Goal: Task Accomplishment & Management: Manage account settings

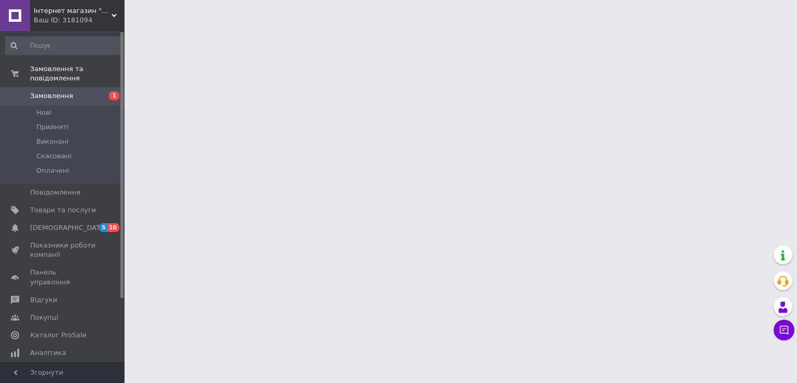
click at [64, 92] on link "Замовлення 1" at bounding box center [64, 96] width 128 height 18
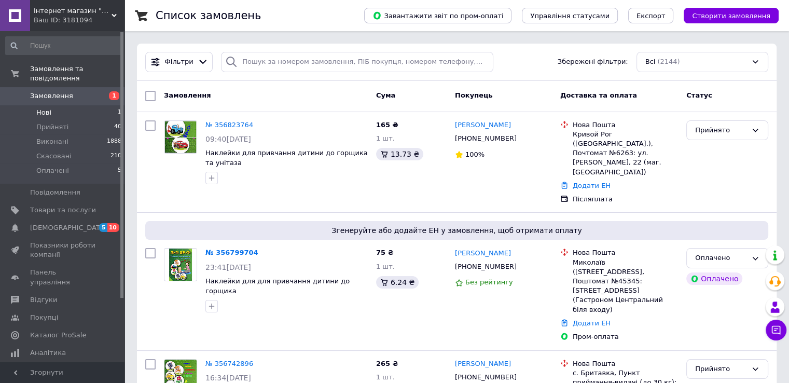
click at [59, 105] on li "Нові 1" at bounding box center [64, 112] width 128 height 15
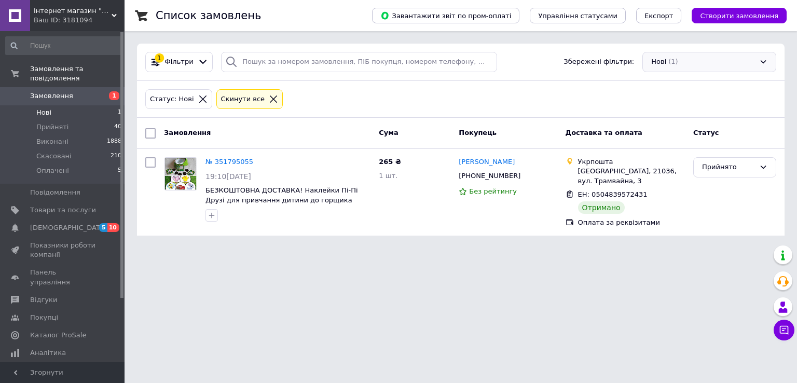
click at [712, 61] on div "Нові (1)" at bounding box center [709, 62] width 134 height 20
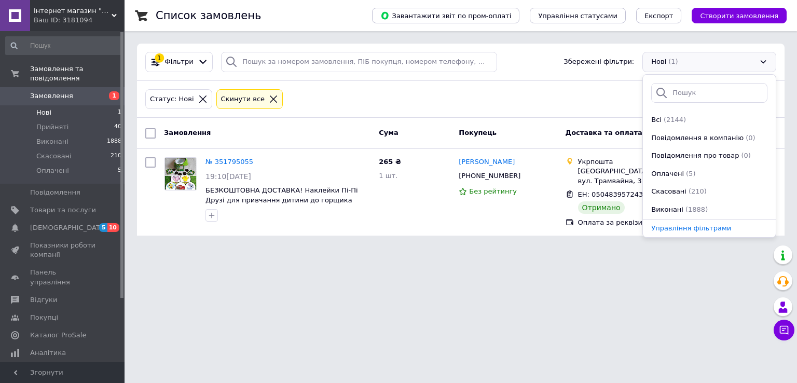
click at [712, 61] on div "Нові (1)" at bounding box center [709, 62] width 134 height 20
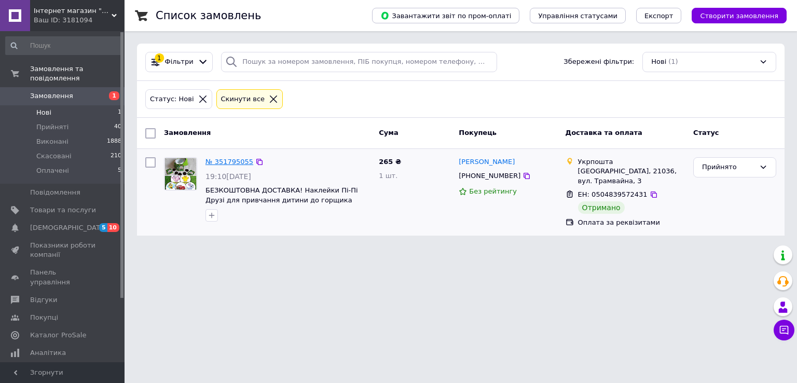
click at [237, 163] on link "№ 351795055" at bounding box center [229, 162] width 48 height 8
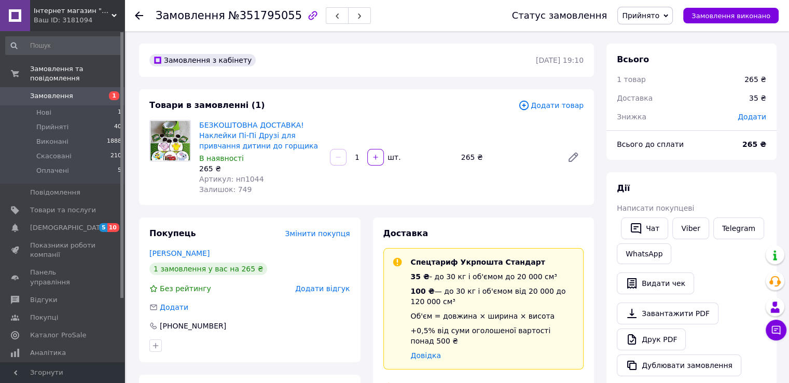
click at [58, 91] on span "Замовлення" at bounding box center [51, 95] width 43 height 9
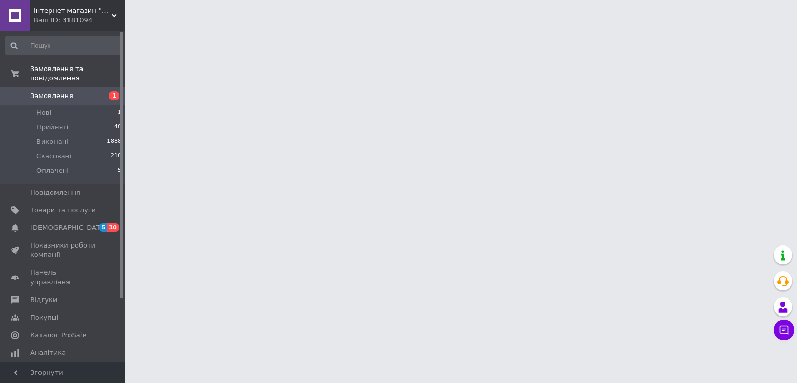
click at [58, 91] on span "Замовлення" at bounding box center [51, 95] width 43 height 9
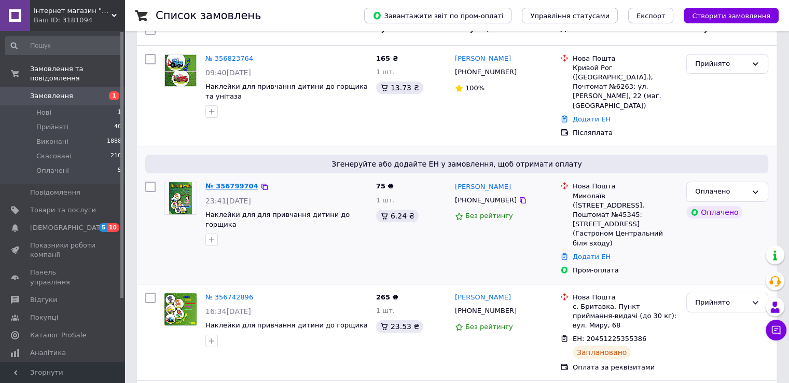
scroll to position [156, 0]
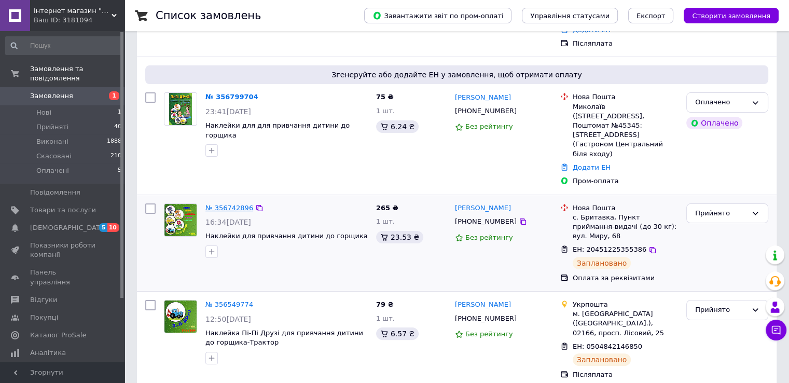
click at [212, 204] on link "№ 356742896" at bounding box center [229, 208] width 48 height 8
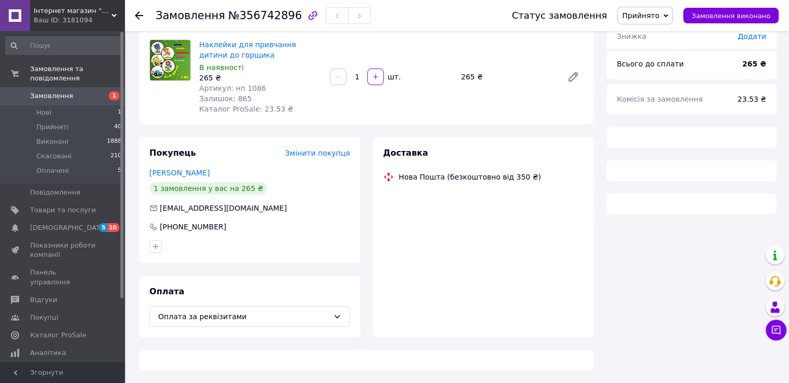
scroll to position [156, 0]
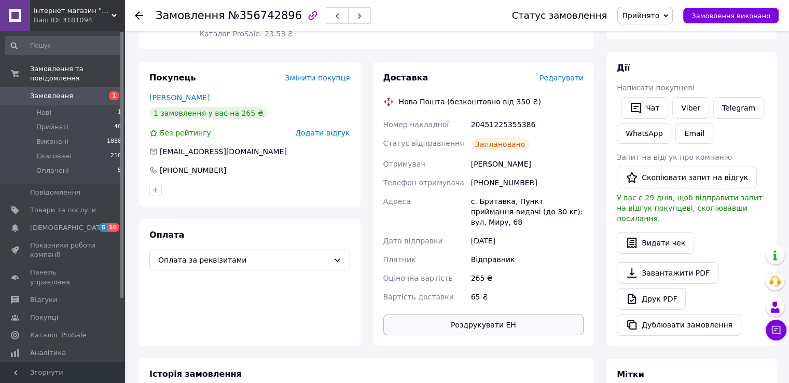
click at [481, 317] on button "Роздрукувати ЕН" at bounding box center [483, 324] width 201 height 21
click at [730, 34] on div "Замовлення №356742896 Статус замовлення Прийнято Виконано Скасовано Оплачено За…" at bounding box center [458, 284] width 663 height 819
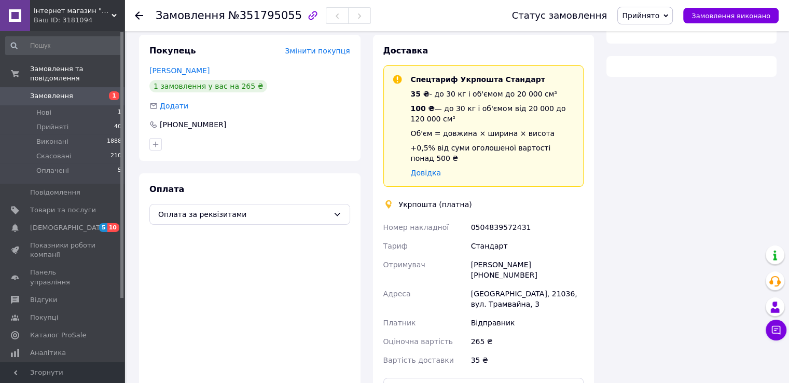
scroll to position [223, 0]
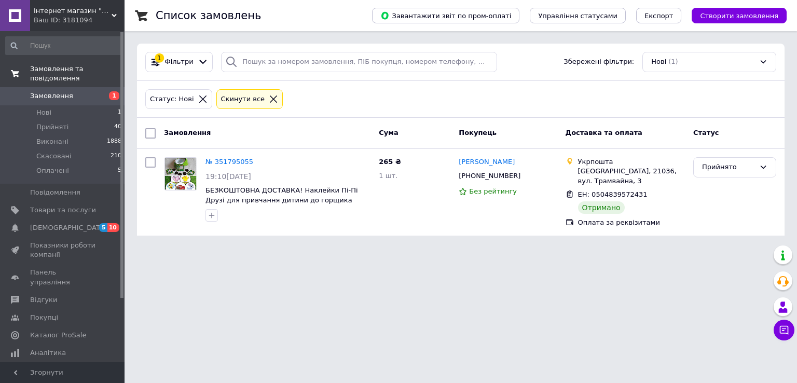
click at [48, 72] on span "Замовлення та повідомлення" at bounding box center [77, 73] width 94 height 19
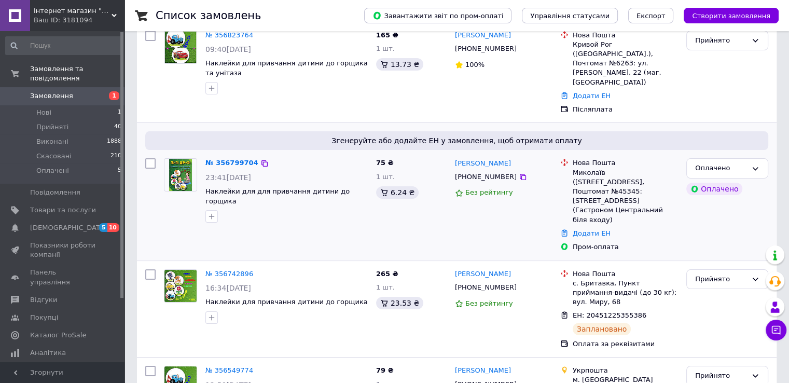
scroll to position [104, 0]
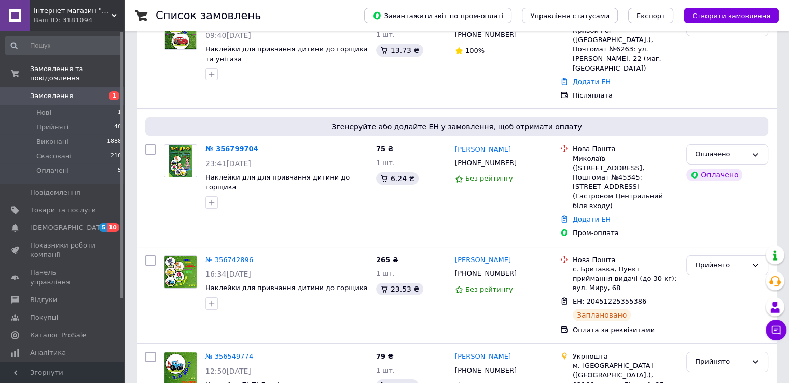
click at [232, 352] on link "№ 356549774" at bounding box center [229, 356] width 48 height 8
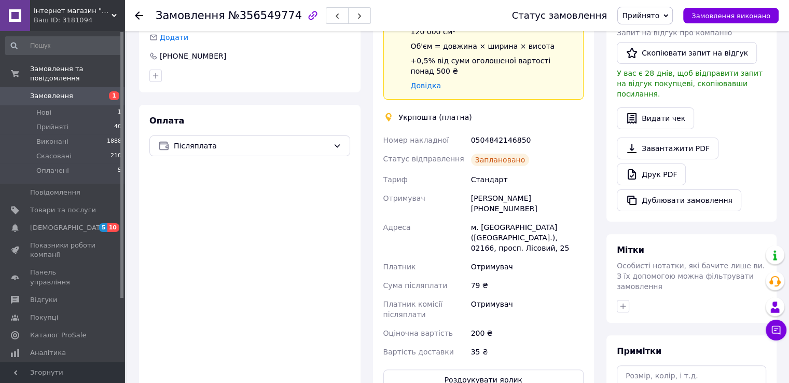
scroll to position [311, 0]
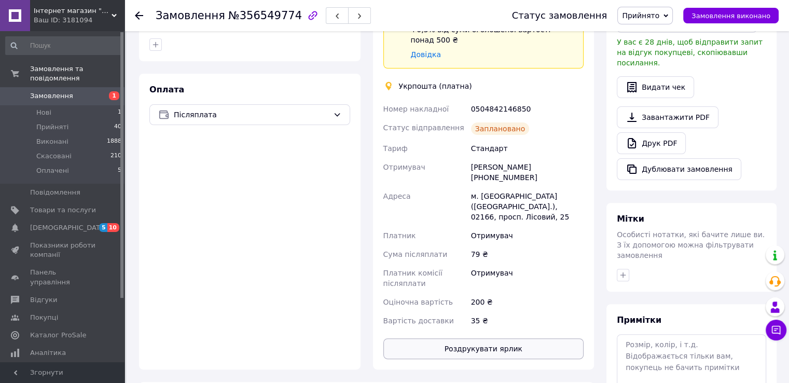
click at [466, 338] on button "Роздрукувати ярлик" at bounding box center [483, 348] width 201 height 21
